Goal: Navigation & Orientation: Find specific page/section

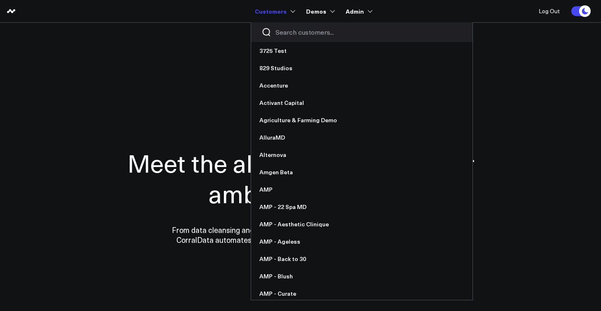
click at [288, 33] on input "Search customers input" at bounding box center [368, 32] width 187 height 9
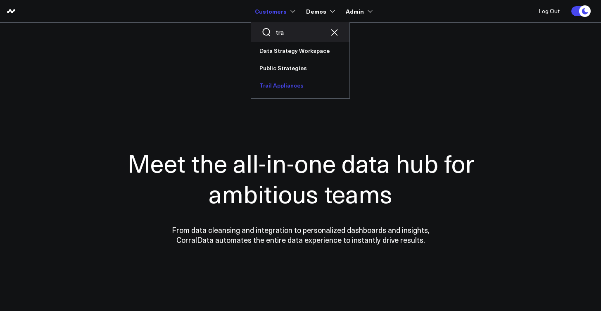
type input "tra"
click at [284, 81] on link "Trail Appliances" at bounding box center [300, 85] width 98 height 17
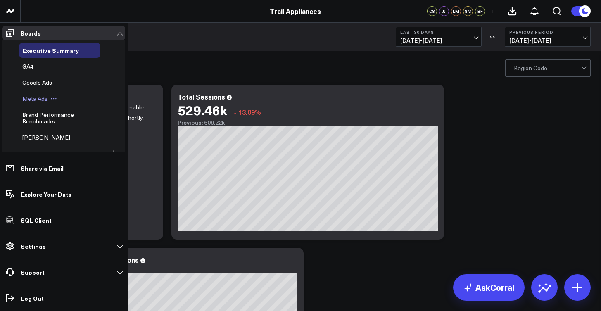
scroll to position [38, 0]
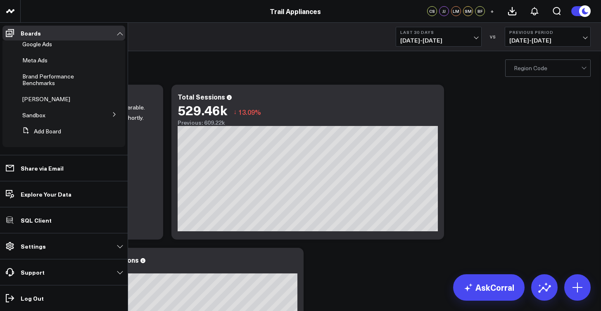
click at [105, 112] on button at bounding box center [114, 114] width 21 height 12
click at [106, 114] on button at bounding box center [114, 114] width 21 height 12
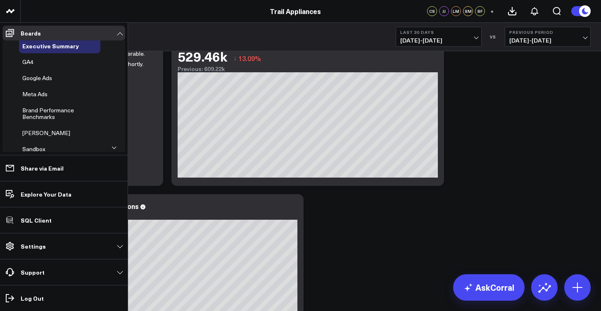
scroll to position [0, 0]
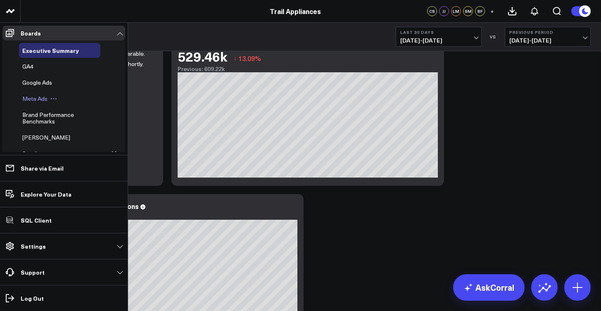
click at [37, 98] on span "Meta Ads" at bounding box center [34, 99] width 25 height 8
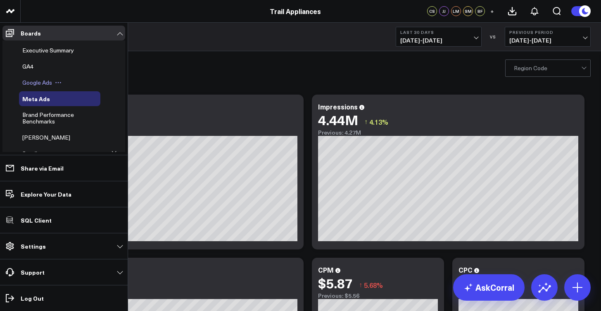
click at [39, 80] on span "Google Ads" at bounding box center [37, 82] width 30 height 8
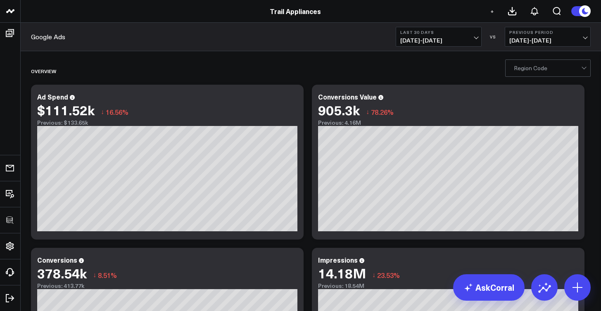
click at [515, 71] on div "Region Code" at bounding box center [546, 68] width 67 height 7
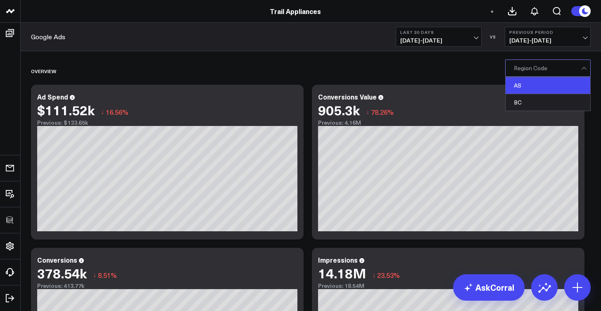
click at [534, 85] on div "AS" at bounding box center [547, 85] width 85 height 17
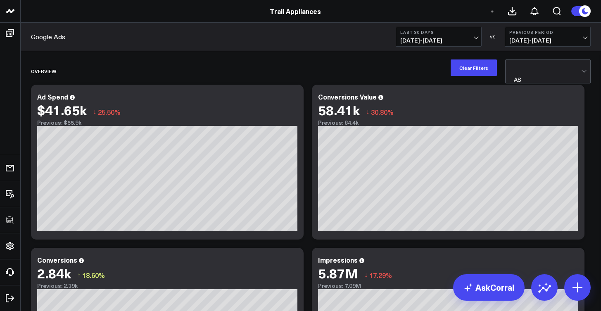
click at [537, 68] on div at bounding box center [546, 68] width 67 height 17
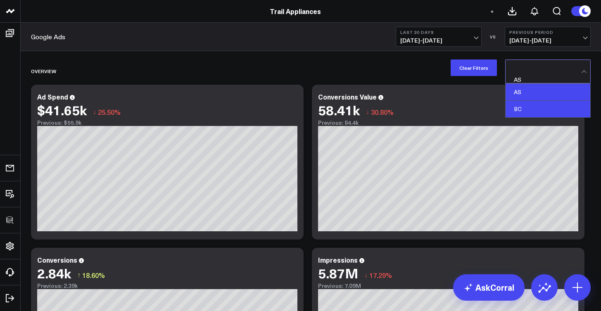
click at [531, 101] on div "BC" at bounding box center [547, 109] width 85 height 17
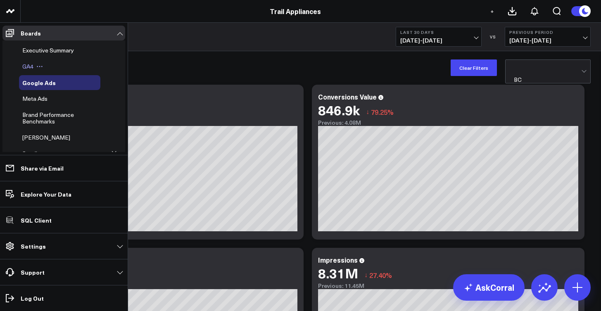
click at [38, 65] on icon at bounding box center [39, 66] width 7 height 7
click at [28, 65] on span "GA4" at bounding box center [27, 66] width 11 height 8
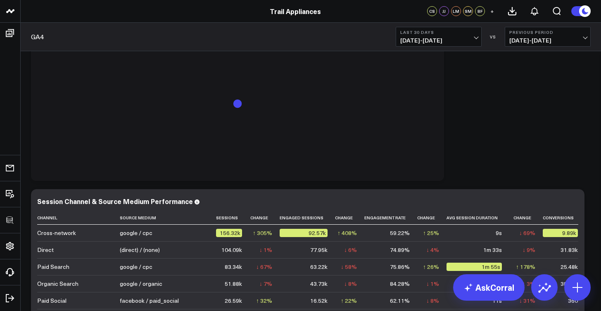
scroll to position [602, 0]
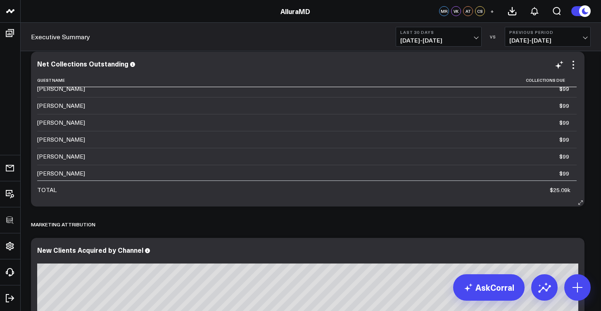
scroll to position [604, 0]
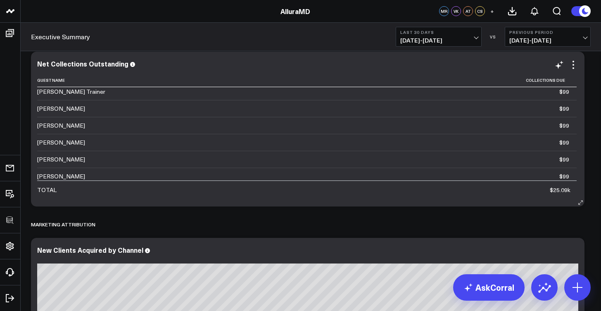
click at [12, 34] on icon at bounding box center [10, 33] width 10 height 10
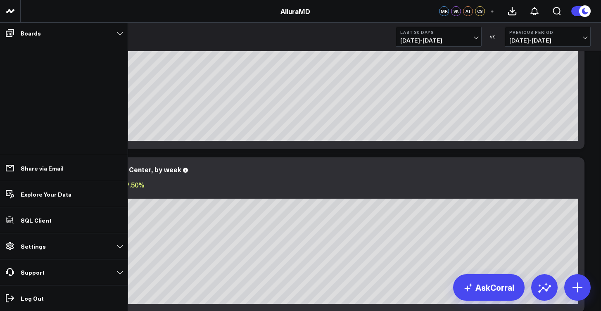
scroll to position [0, 0]
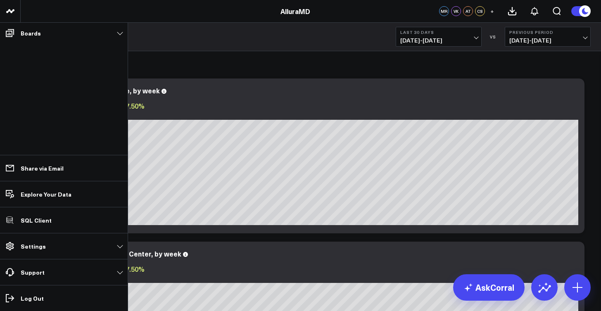
click at [181, 49] on div "Executive Summary Last 30 Days 07/26/25 - 08/24/25 VS Previous Period 06/26/25 …" at bounding box center [311, 37] width 580 height 28
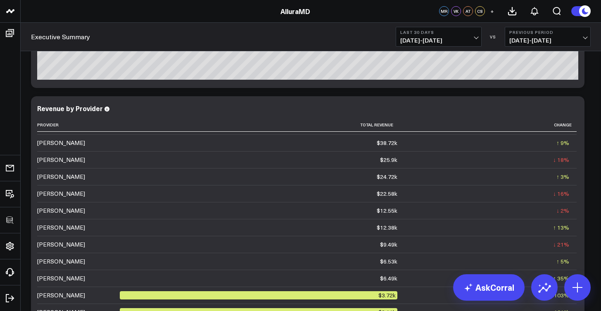
scroll to position [123, 0]
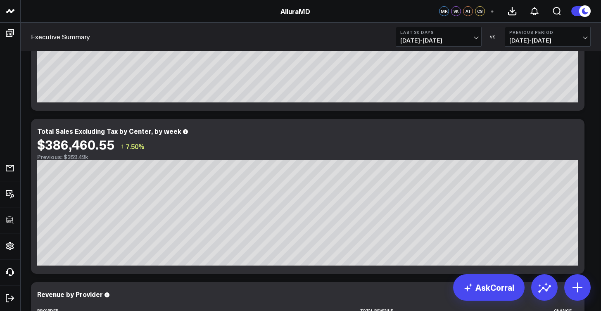
click at [294, 6] on header "3725 Test 829 Studios Accenture Activant Capital Agriculture & Farming Demo All…" at bounding box center [300, 11] width 601 height 23
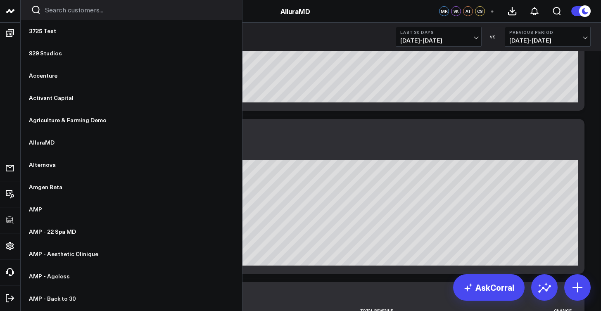
click at [64, 12] on input "Search customers input" at bounding box center [138, 9] width 187 height 9
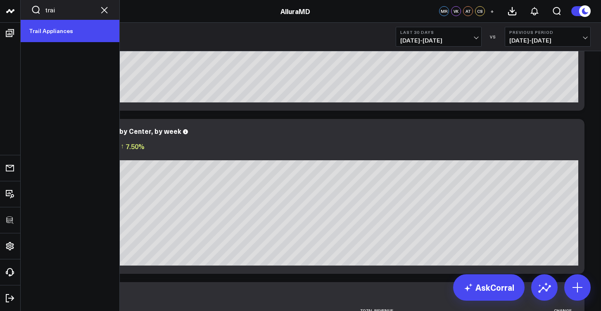
type input "trai"
click at [58, 29] on link "Trail Appliances" at bounding box center [70, 31] width 99 height 22
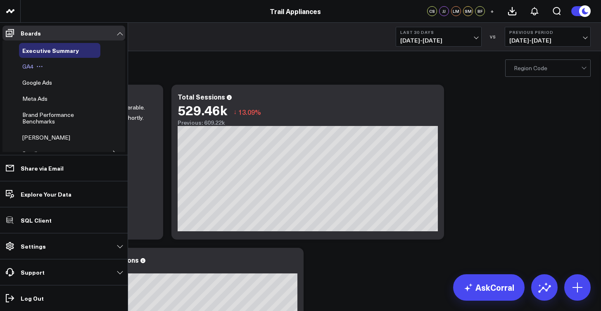
click at [24, 69] on span "GA4" at bounding box center [27, 66] width 11 height 8
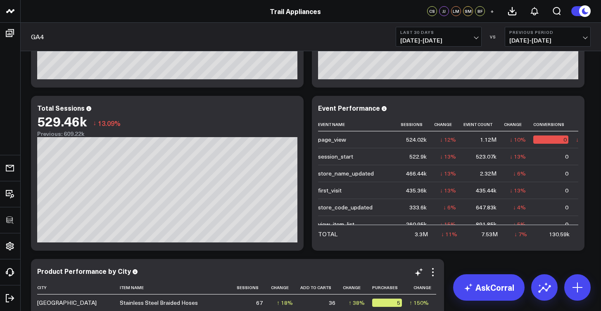
scroll to position [384, 0]
